Goal: Task Accomplishment & Management: Manage account settings

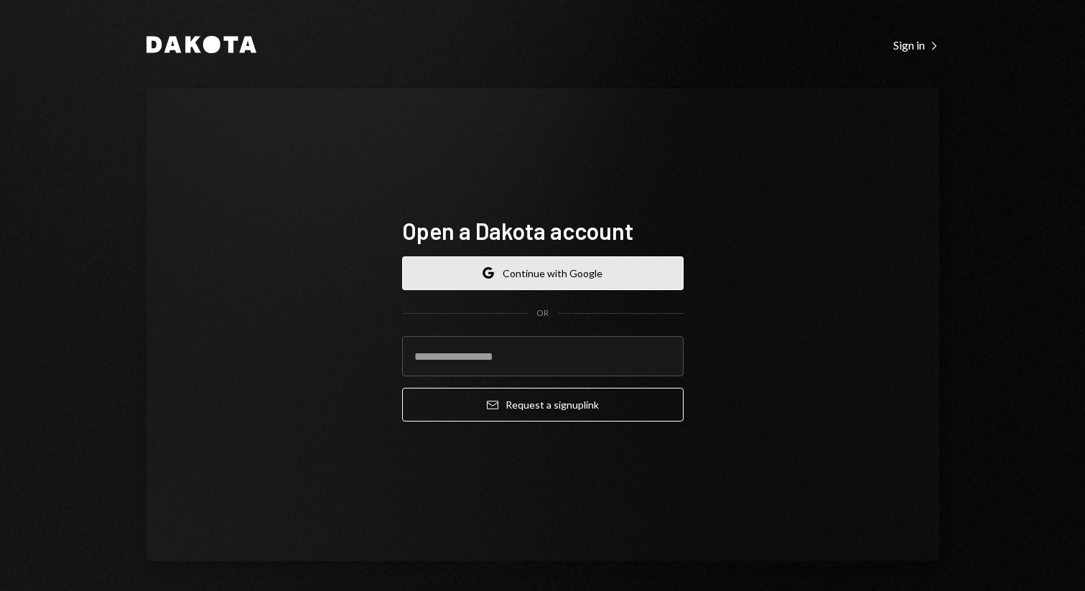
click at [600, 289] on button "Google Continue with Google" at bounding box center [542, 273] width 281 height 34
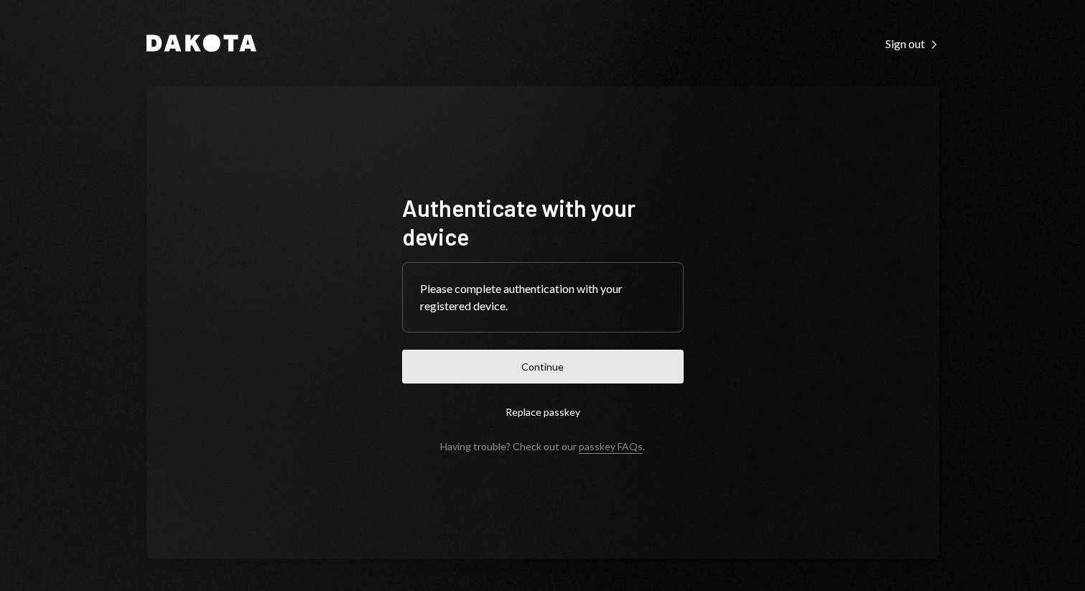
click at [587, 371] on button "Continue" at bounding box center [542, 367] width 281 height 34
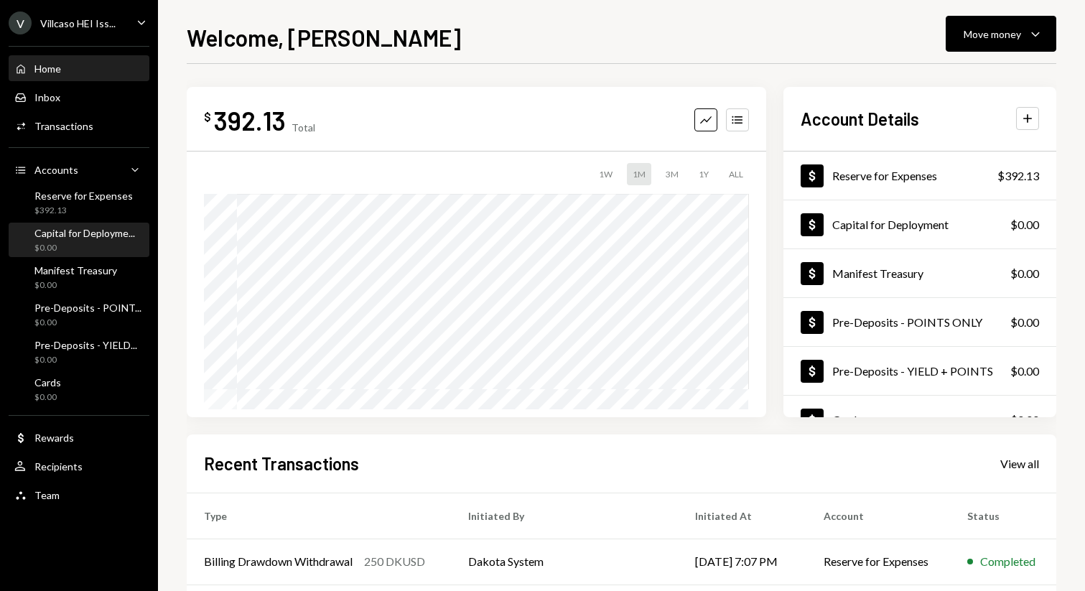
click at [96, 239] on div "Capital for Deployme... $0.00" at bounding box center [84, 240] width 101 height 27
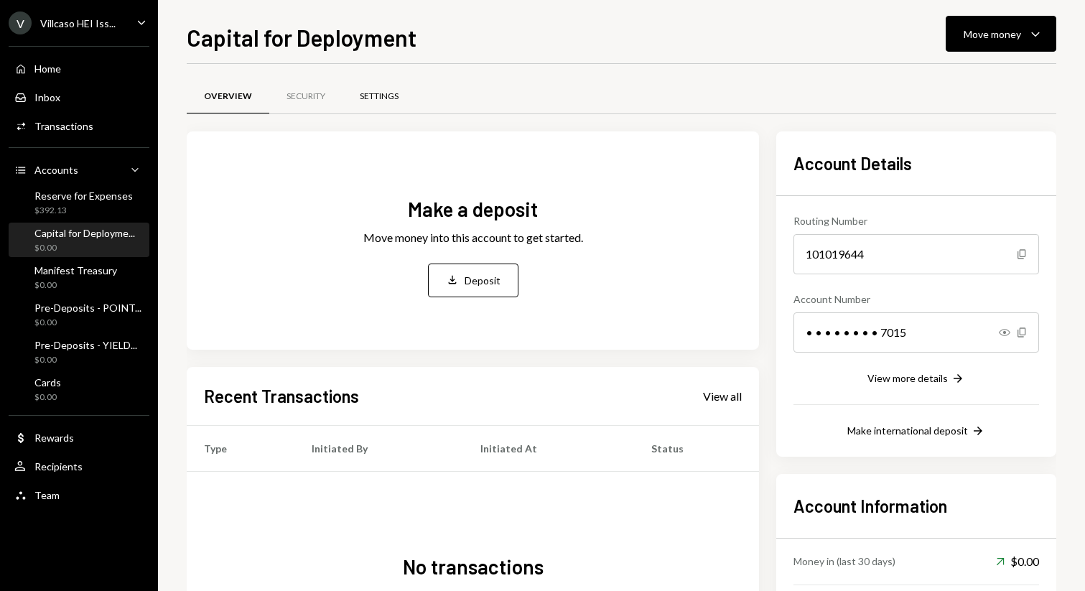
click at [345, 105] on div "Settings" at bounding box center [378, 97] width 73 height 34
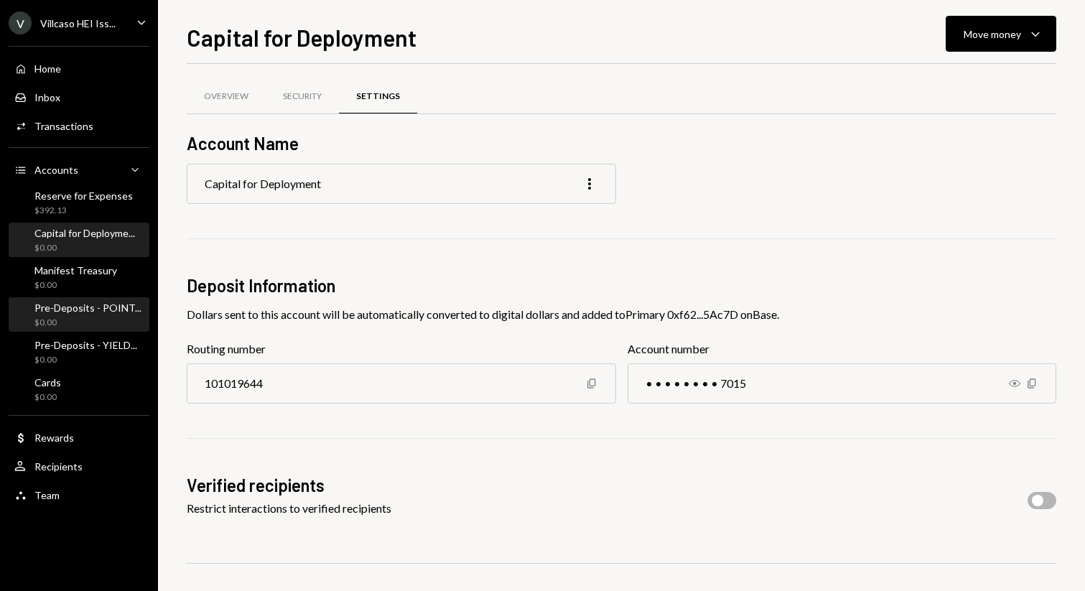
click at [99, 302] on div "Pre-Deposits - POINT..." at bounding box center [87, 308] width 107 height 12
